Goal: Task Accomplishment & Management: Use online tool/utility

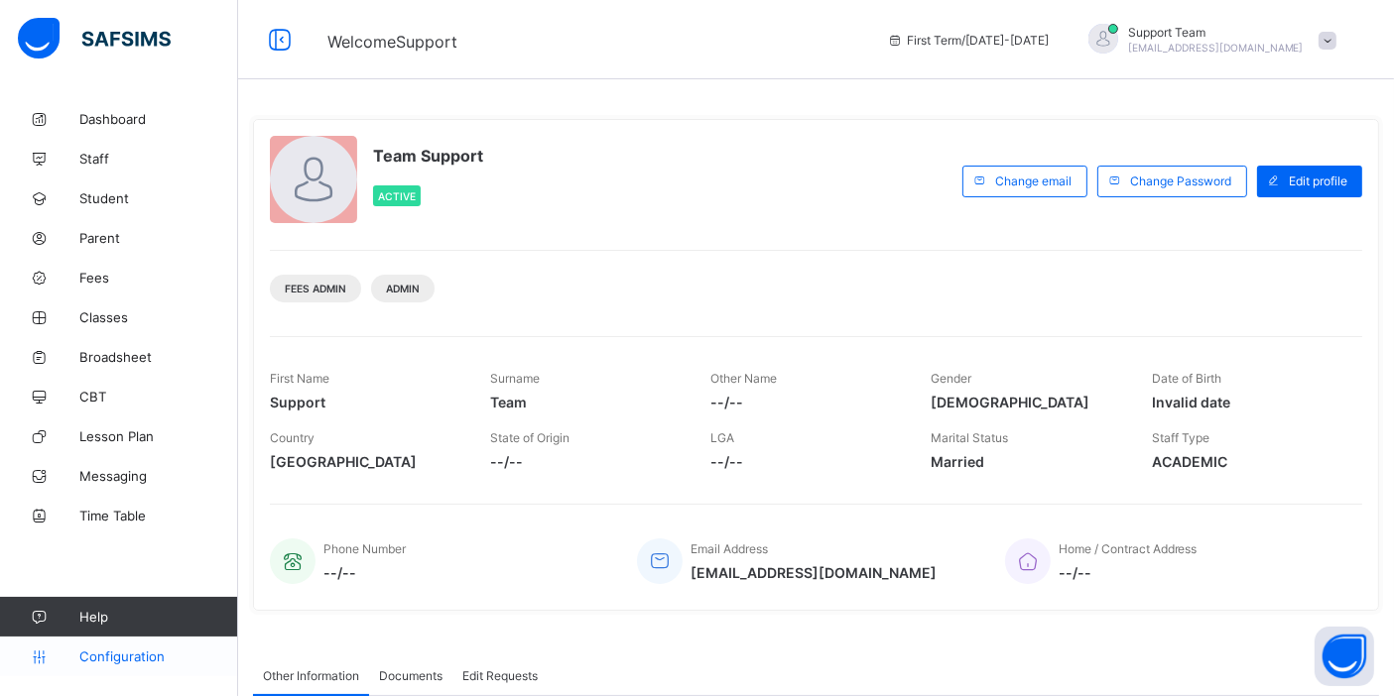
click at [110, 658] on span "Configuration" at bounding box center [158, 657] width 158 height 16
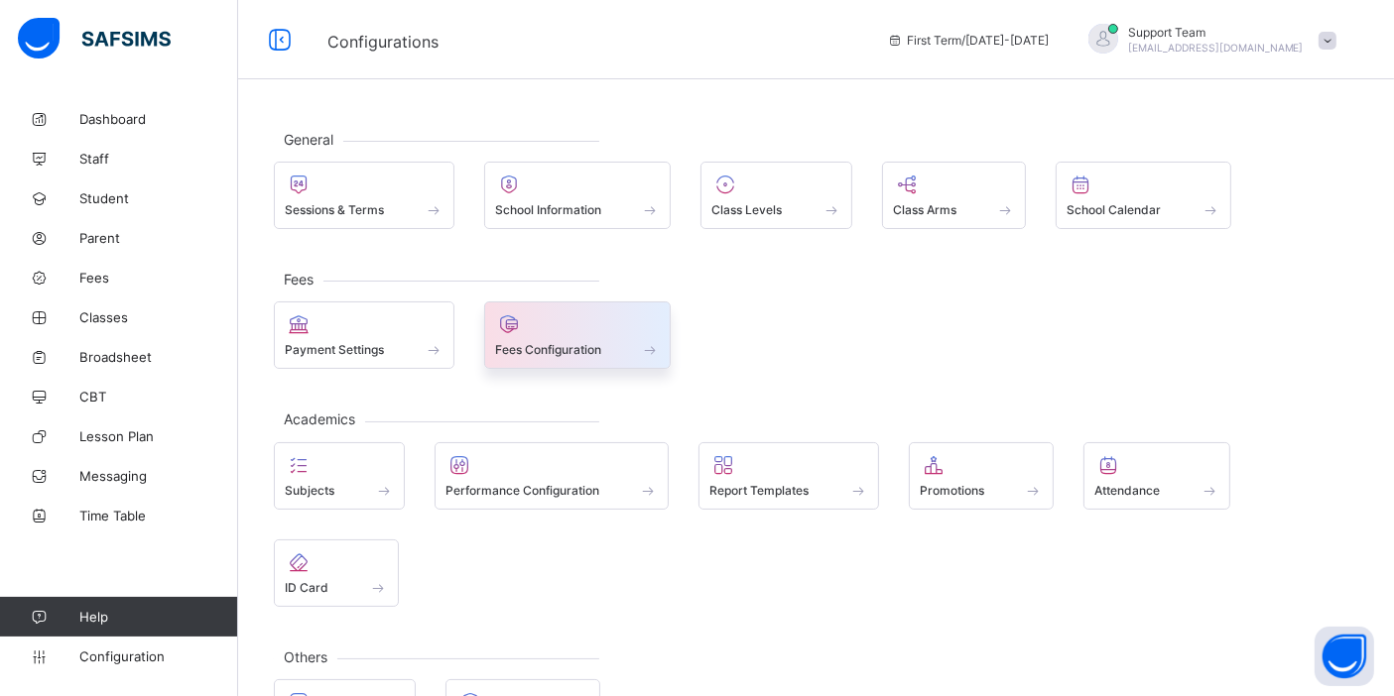
click at [560, 355] on span "Fees Configuration" at bounding box center [548, 349] width 106 height 15
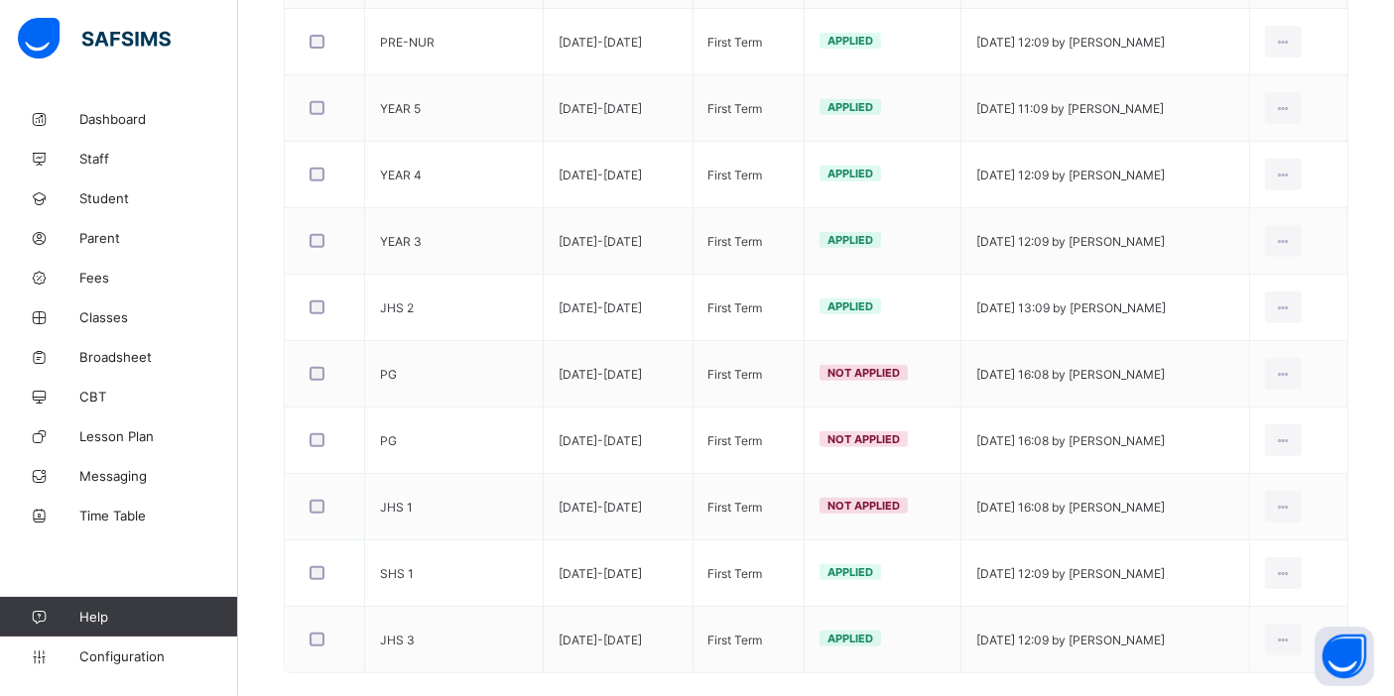
scroll to position [875, 0]
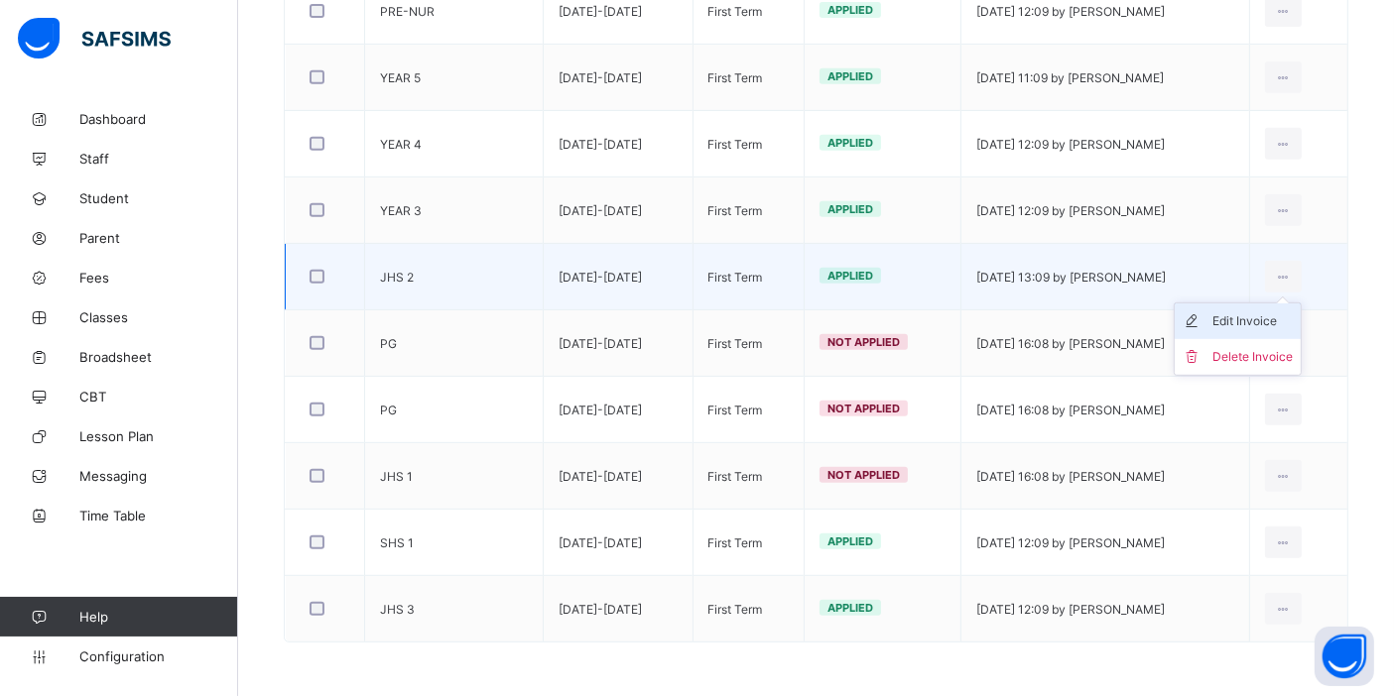
click at [1265, 326] on div "Edit Invoice" at bounding box center [1252, 321] width 80 height 20
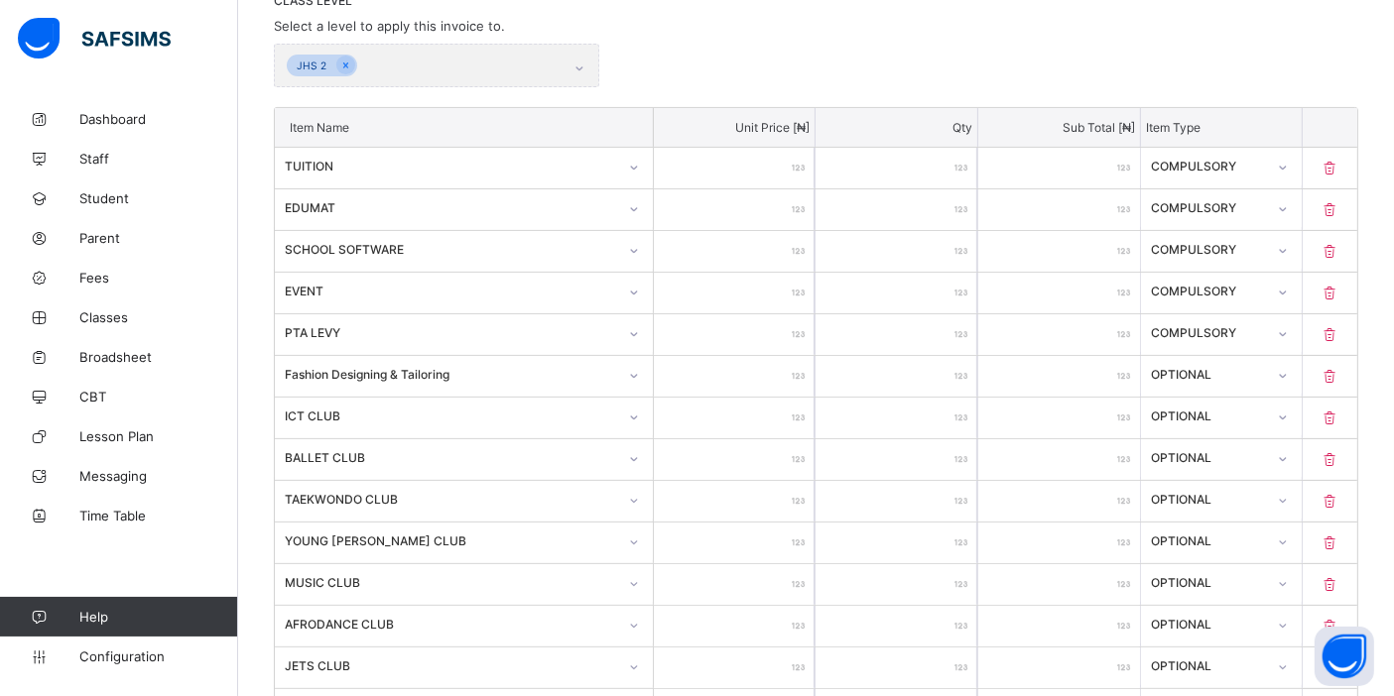
scroll to position [323, 0]
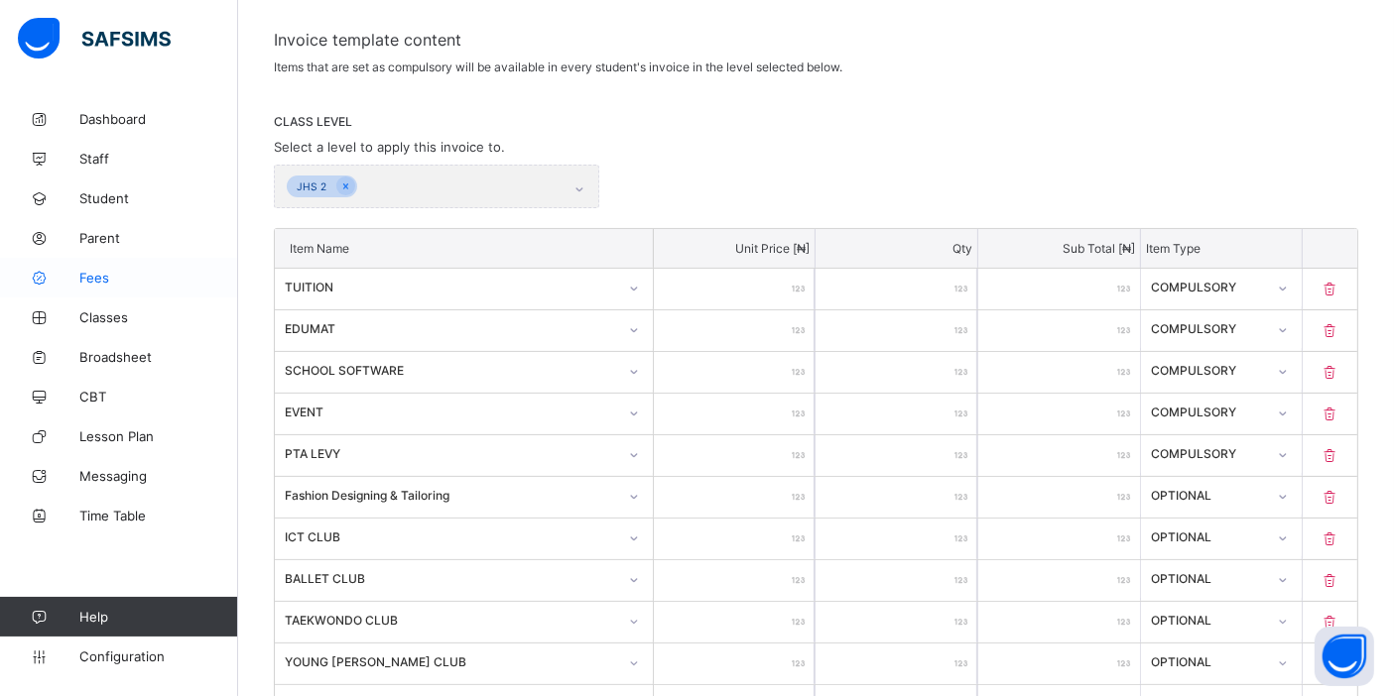
click at [92, 278] on span "Fees" at bounding box center [158, 278] width 159 height 16
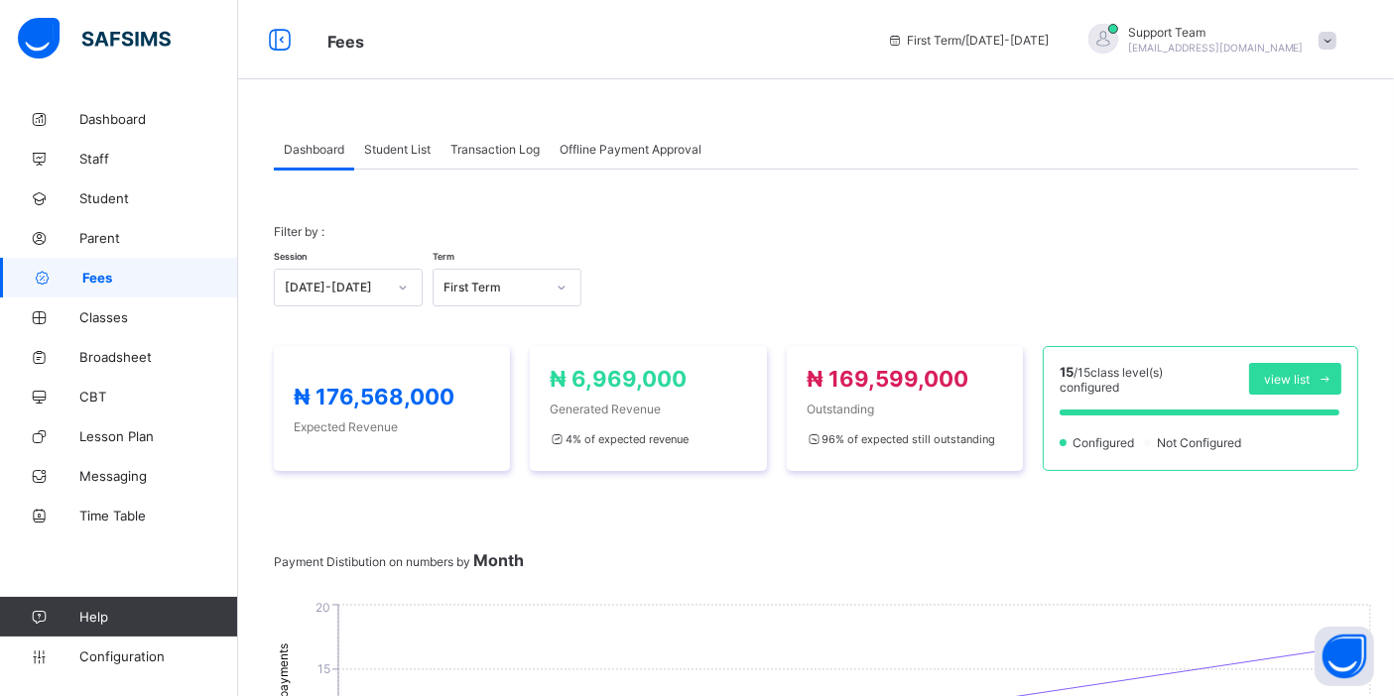
click at [520, 156] on div "Transaction Log" at bounding box center [494, 149] width 109 height 40
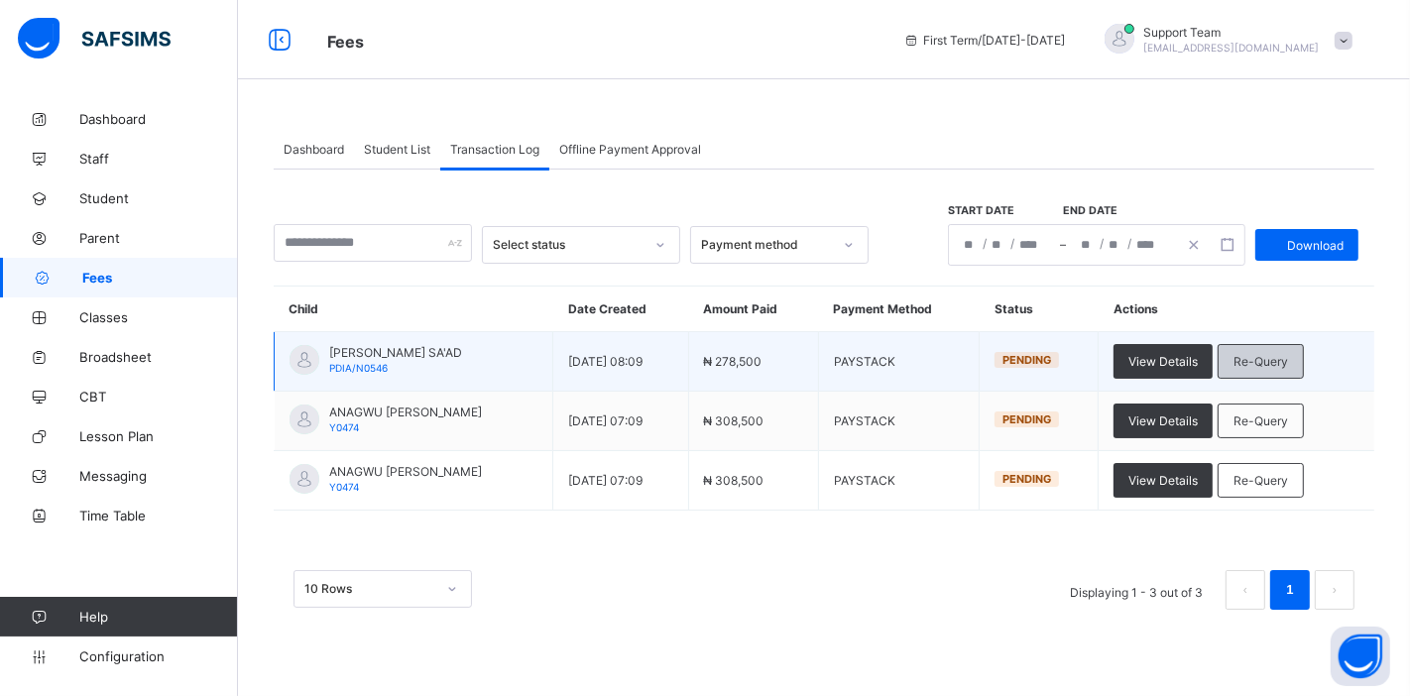
click at [1268, 349] on div "Re-Query" at bounding box center [1261, 361] width 86 height 35
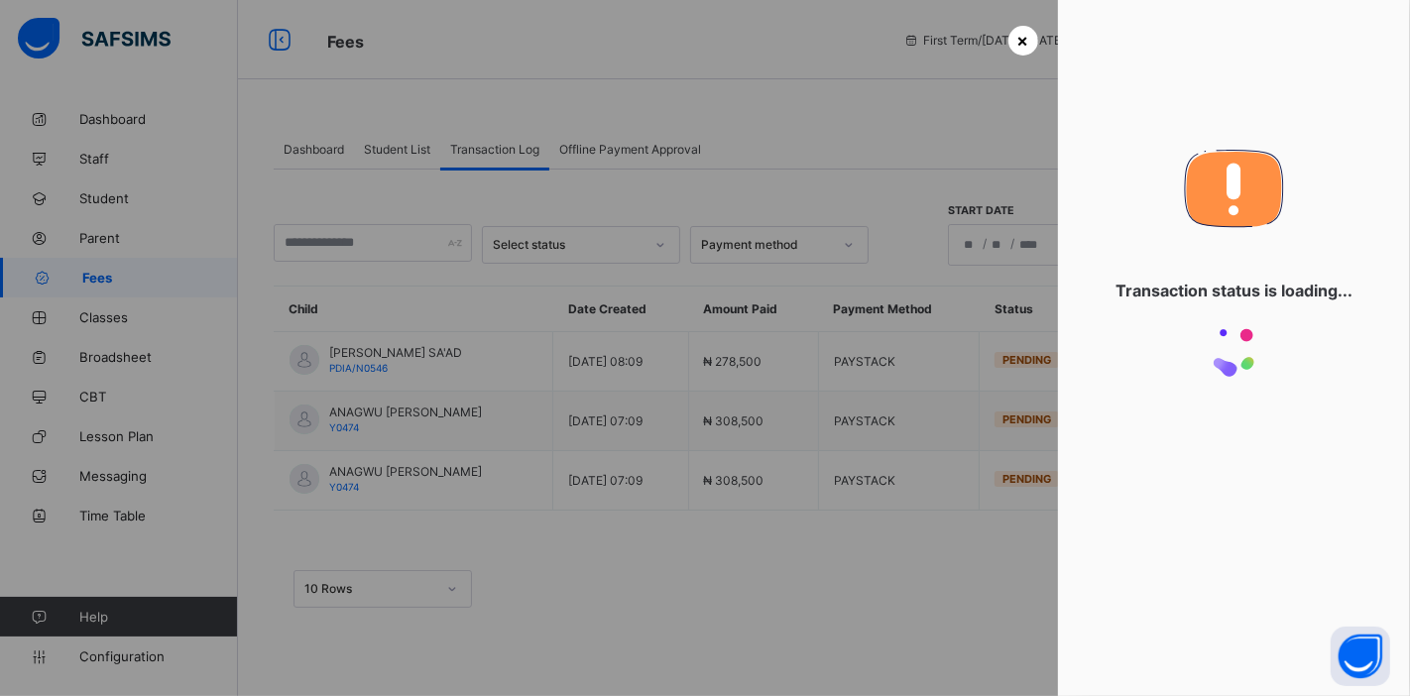
click at [1018, 41] on span "×" at bounding box center [1024, 40] width 12 height 21
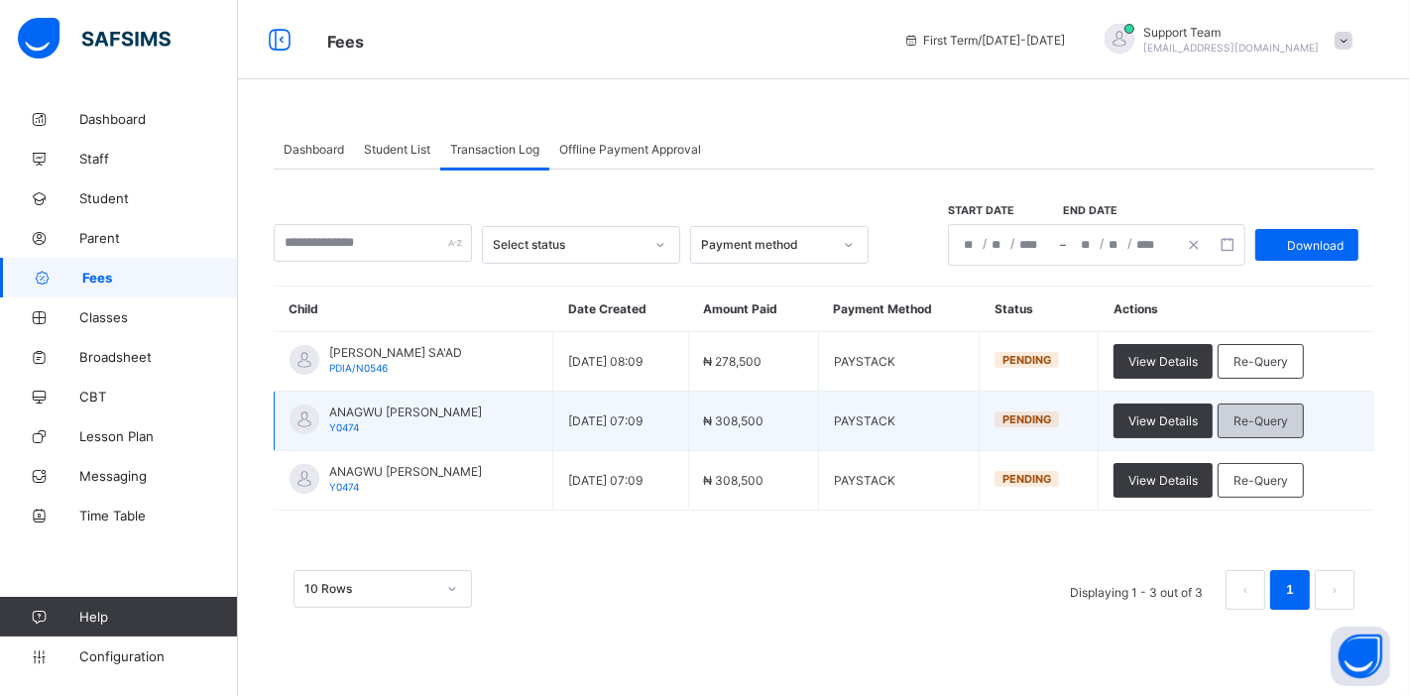
click at [1261, 415] on span "Re-Query" at bounding box center [1261, 421] width 55 height 15
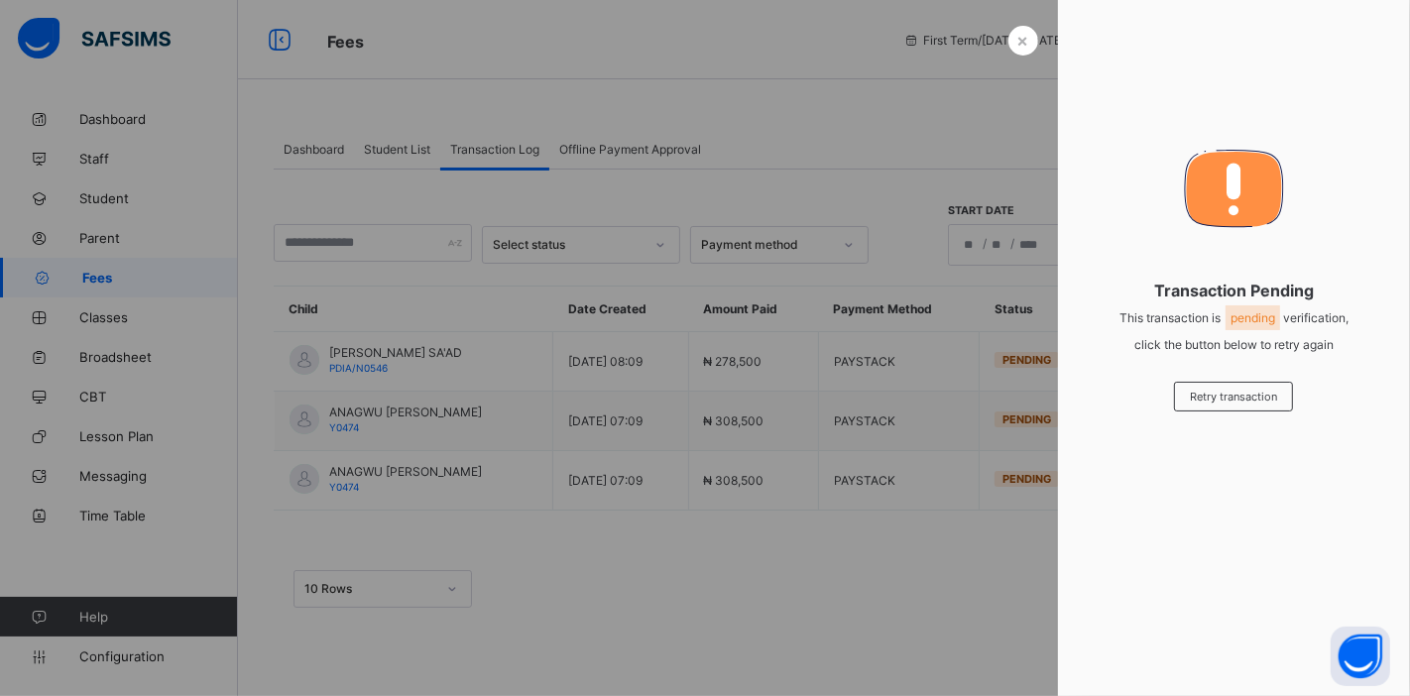
click at [1032, 42] on div "×" at bounding box center [1024, 41] width 30 height 30
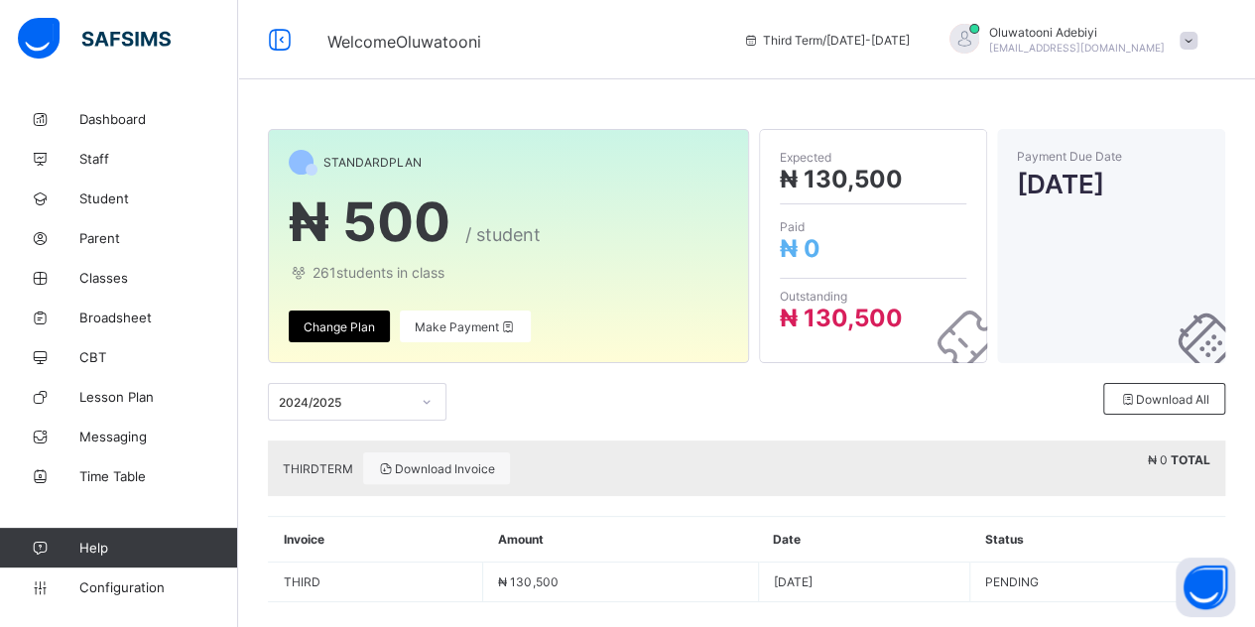
scroll to position [21, 0]
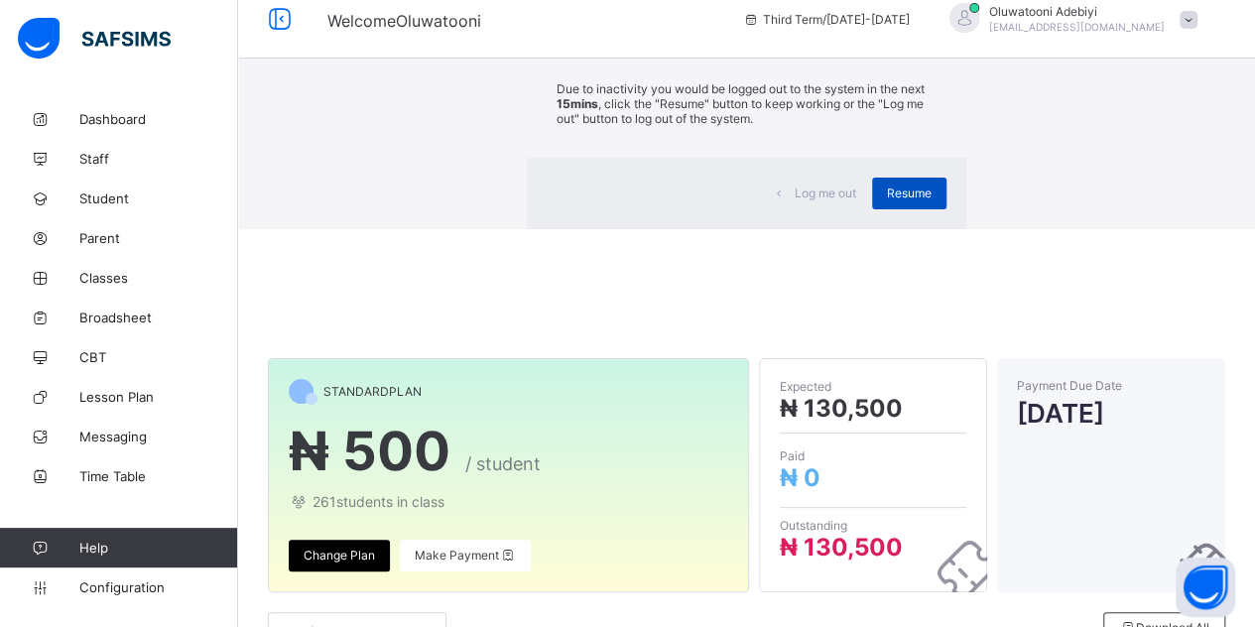
click at [887, 200] on span "Resume" at bounding box center [909, 192] width 45 height 15
